Goal: Task Accomplishment & Management: Complete application form

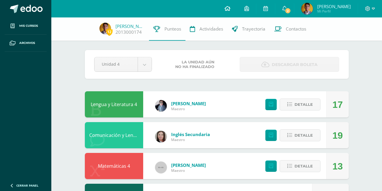
click at [237, 13] on link at bounding box center [227, 8] width 20 height 17
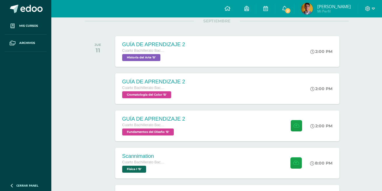
scroll to position [116, 0]
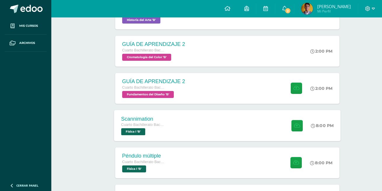
click at [176, 128] on div "Scannimation Cuarto Bachillerato Bachillerato en CCLL con Orientación en Diseño…" at bounding box center [227, 125] width 226 height 31
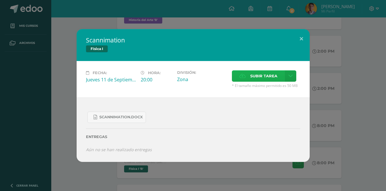
click at [240, 75] on icon at bounding box center [242, 76] width 6 height 4
click at [0, 0] on input "Subir tarea" at bounding box center [0, 0] width 0 height 0
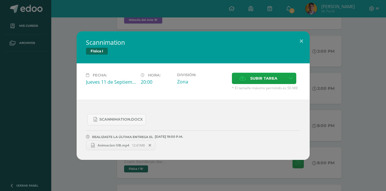
click at [371, 78] on div "Scannimation Física I Fecha: [DATE] Hora: 20:00 División: Zona Cancelar" at bounding box center [192, 95] width 381 height 129
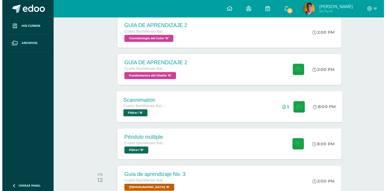
scroll to position [146, 0]
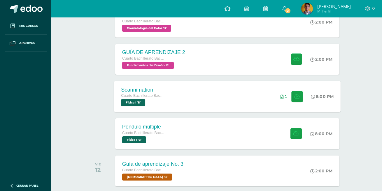
click at [181, 128] on div "Péndulo múltiple Cuarto Bachillerato Bachillerato en CCLL con Orientación en Di…" at bounding box center [227, 134] width 224 height 31
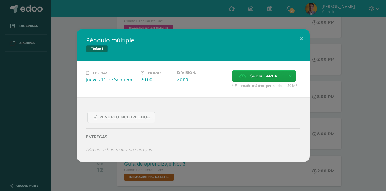
click at [310, 96] on div "Péndulo múltiple Física I Fecha: [DATE] Hora: 20:00 División: Zona" at bounding box center [192, 95] width 381 height 133
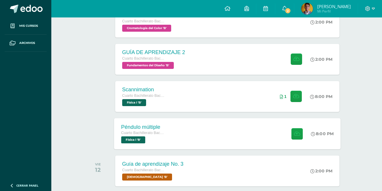
click at [139, 126] on div "Péndulo múltiple" at bounding box center [143, 127] width 44 height 6
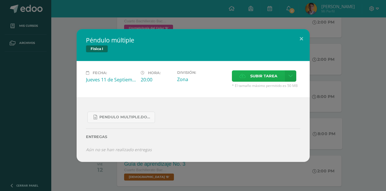
click at [258, 75] on span "Subir tarea" at bounding box center [263, 76] width 27 height 11
click at [0, 0] on input "Subir tarea" at bounding box center [0, 0] width 0 height 0
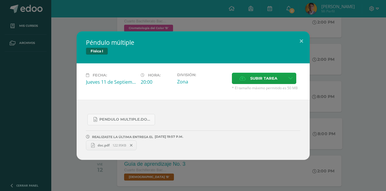
click at [331, 55] on div "Péndulo múltiple Física I Fecha: [DATE] Hora: 20:00 División: Zona" at bounding box center [192, 95] width 381 height 129
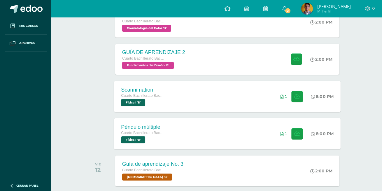
click at [198, 93] on div "Scannimation Cuarto Bachillerato Bachillerato en CCLL con Orientación en Diseño…" at bounding box center [227, 96] width 226 height 31
